Goal: Find specific page/section: Locate a particular part of the current website

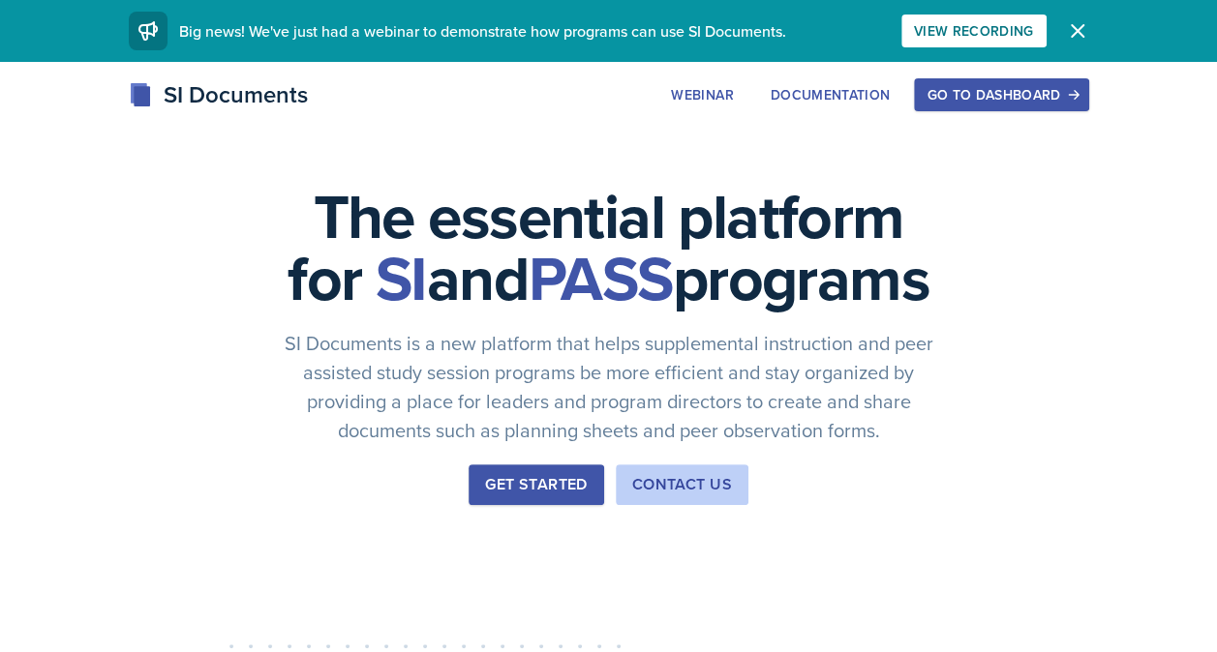
click at [985, 100] on div "Go to Dashboard" at bounding box center [1000, 94] width 149 height 15
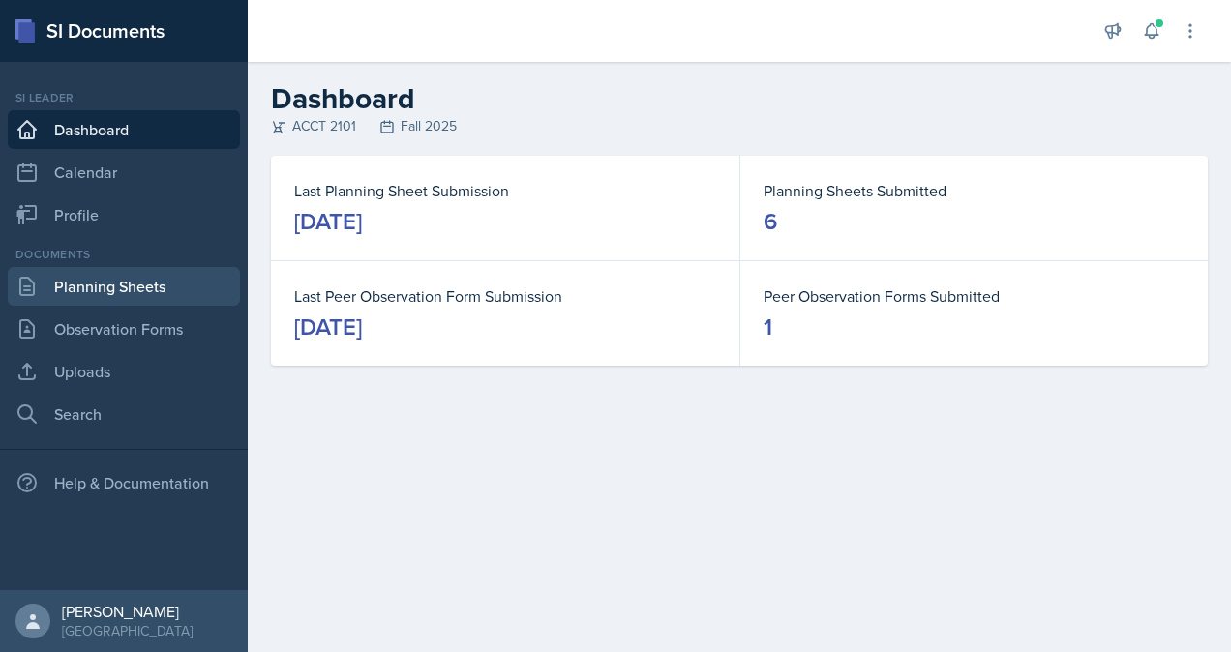
click at [92, 294] on link "Planning Sheets" at bounding box center [124, 286] width 232 height 39
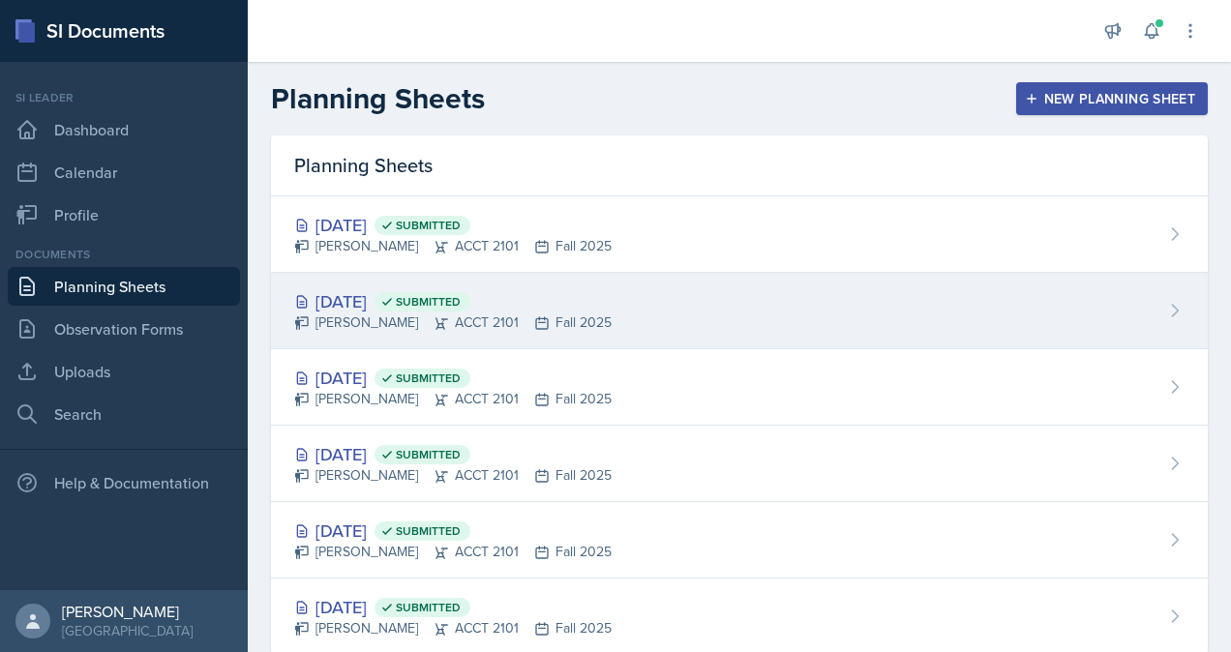
click at [400, 288] on div "[DATE] Submitted" at bounding box center [452, 301] width 317 height 26
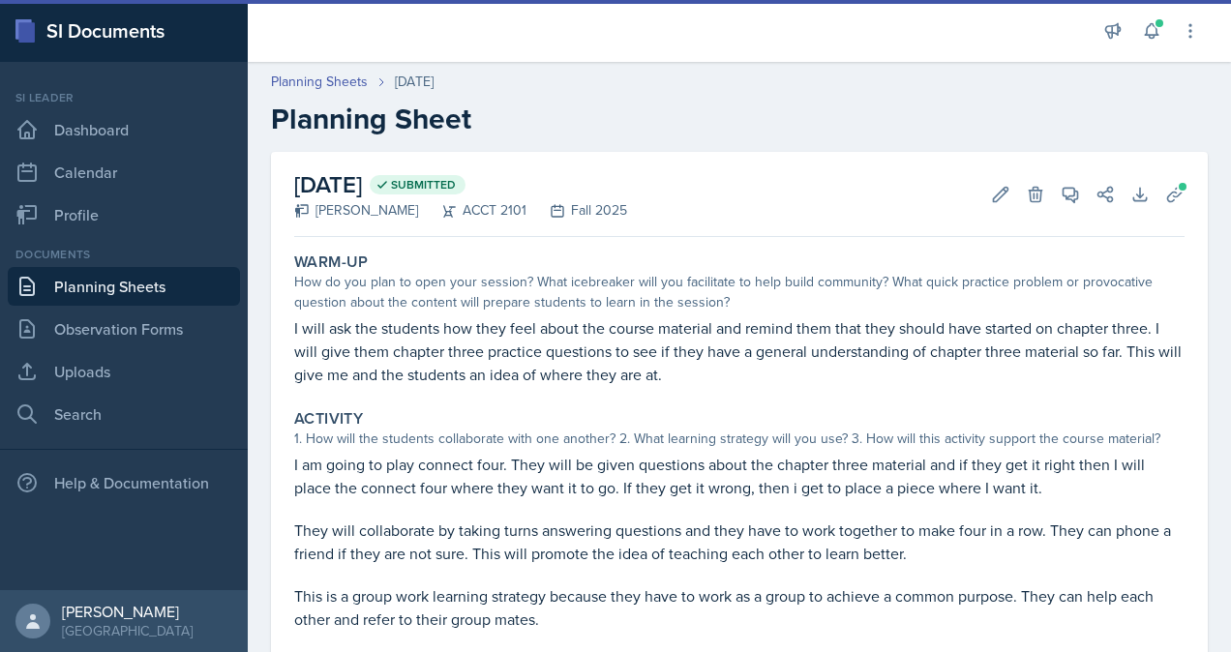
scroll to position [463, 0]
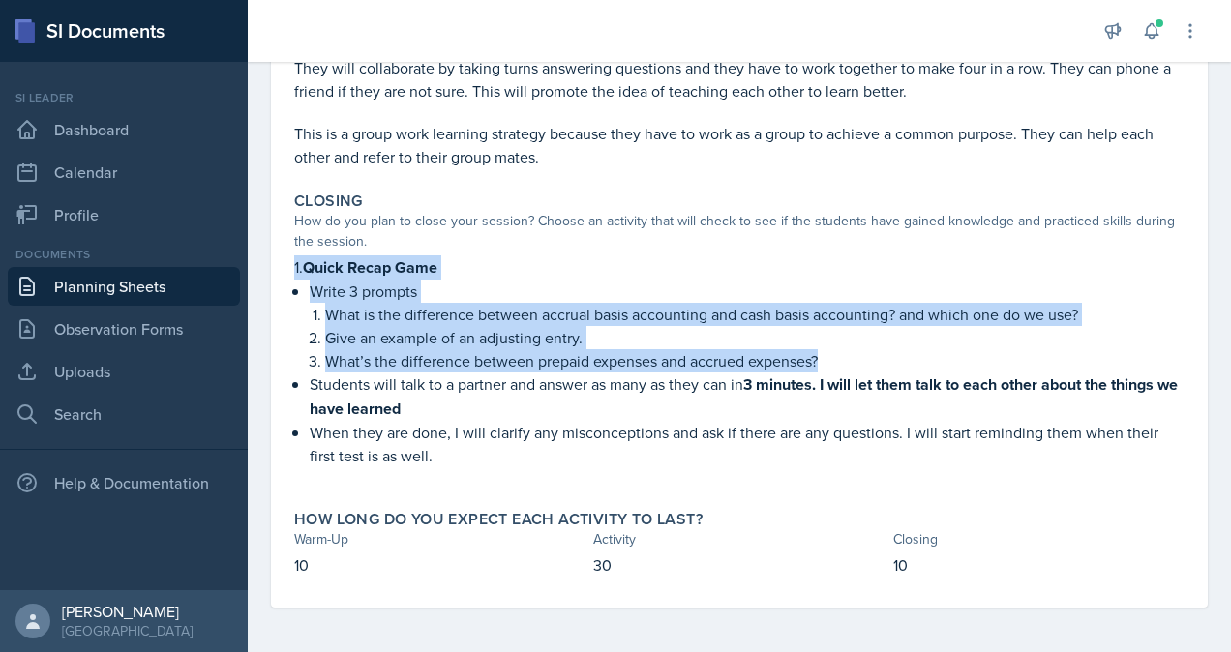
drag, startPoint x: 288, startPoint y: 262, endPoint x: 862, endPoint y: 352, distance: 580.9
click at [862, 352] on div "Closing How do you plan to close your session? Choose an activity that will che…" at bounding box center [739, 339] width 906 height 311
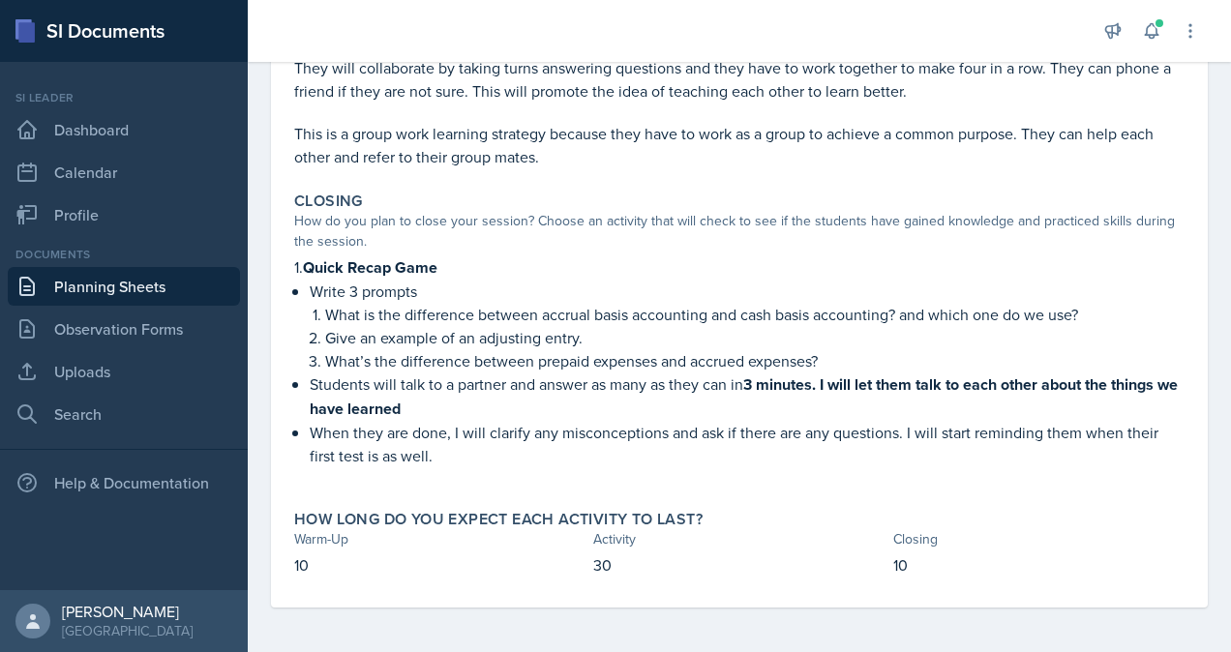
click at [713, 428] on p "When they are done, I will clarify any misconceptions and ask if there are any …" at bounding box center [747, 444] width 875 height 46
drag, startPoint x: 326, startPoint y: 337, endPoint x: 588, endPoint y: 345, distance: 262.4
click at [588, 345] on p "Give an example of an adjusting entry." at bounding box center [754, 337] width 859 height 23
click at [666, 410] on p "Students will talk to a partner and answer as many as they can in 3 minutes. I …" at bounding box center [747, 397] width 875 height 48
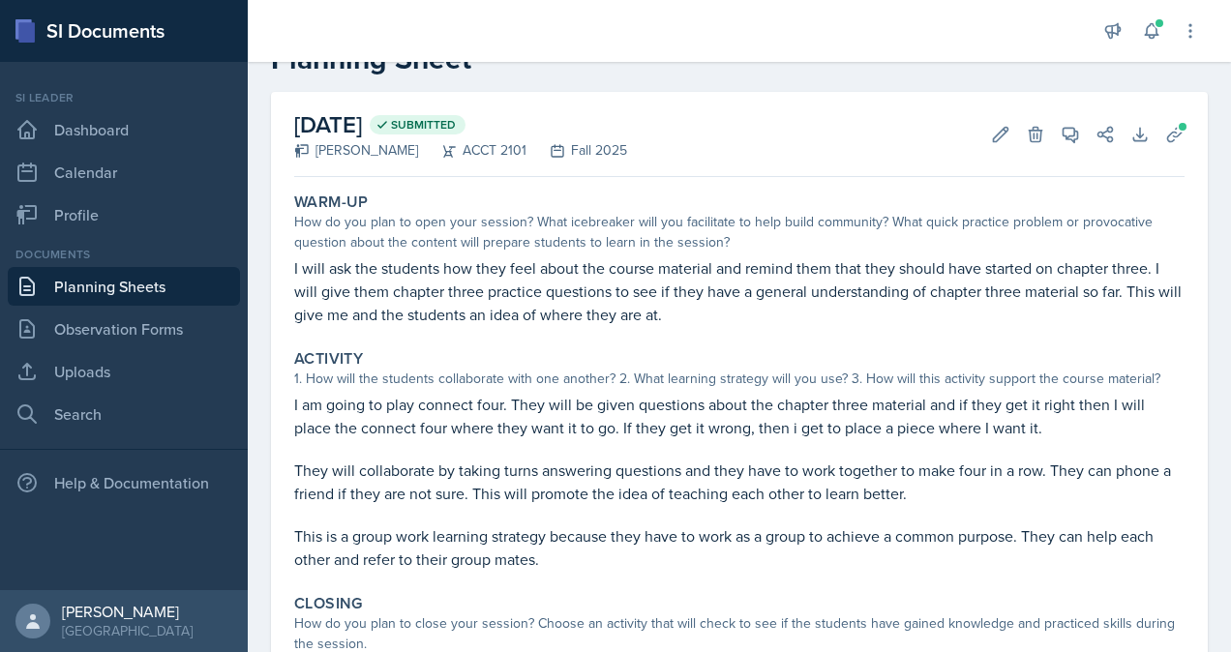
scroll to position [0, 0]
